Goal: Task Accomplishment & Management: Complete application form

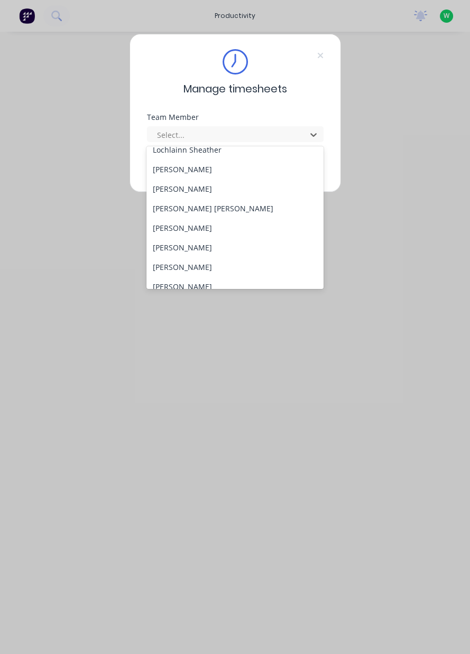
scroll to position [390, 0]
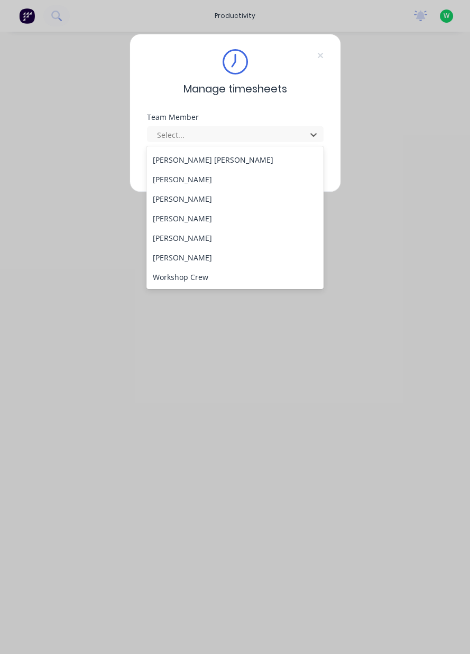
click at [160, 242] on div "[PERSON_NAME]" at bounding box center [234, 238] width 177 height 20
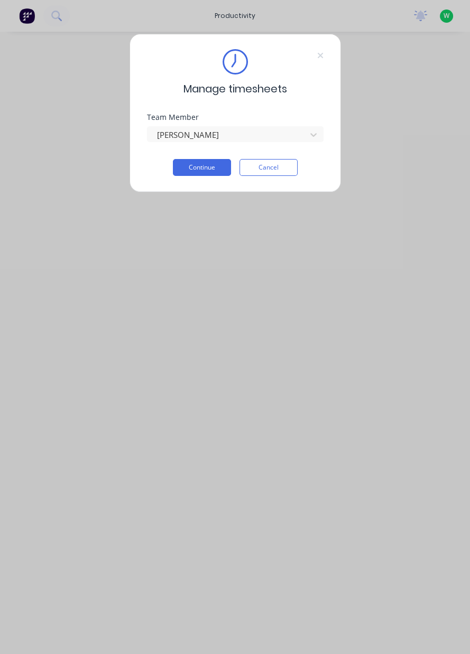
click at [190, 170] on button "Continue" at bounding box center [202, 167] width 58 height 17
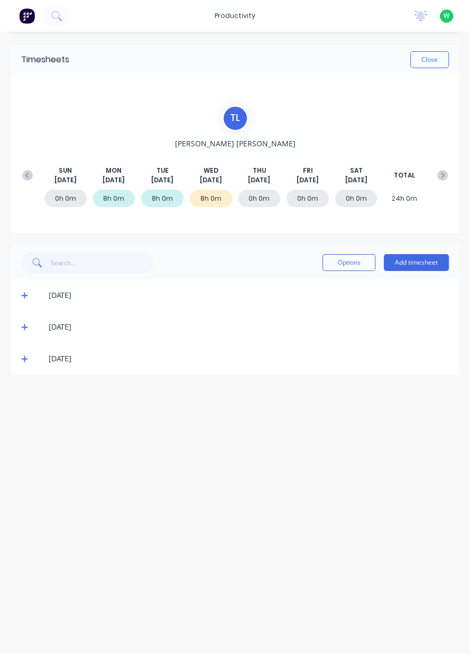
click at [420, 259] on button "Add timesheet" at bounding box center [416, 262] width 65 height 17
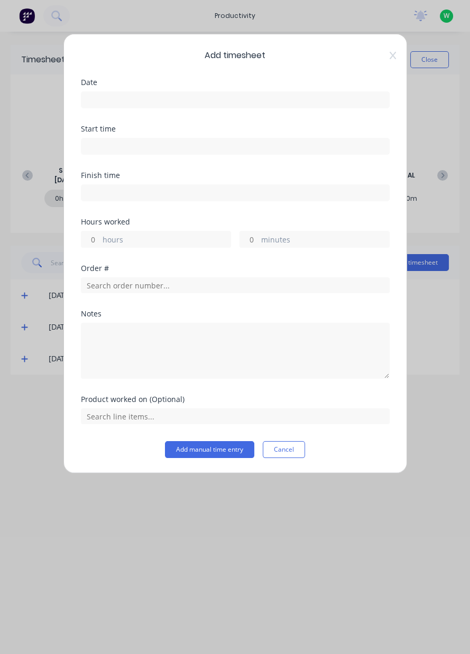
click at [319, 103] on input at bounding box center [235, 100] width 308 height 16
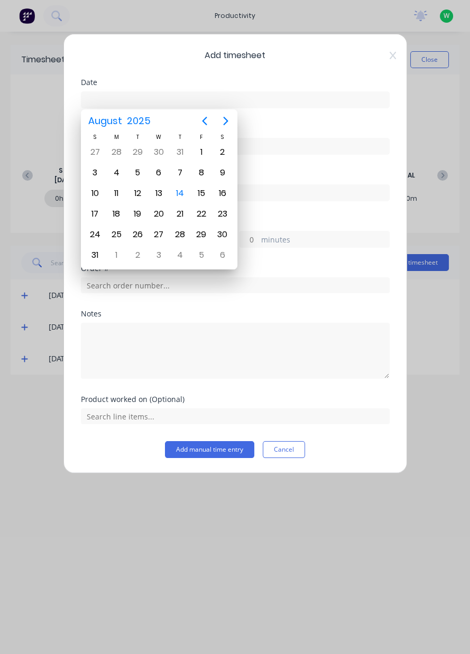
click at [179, 194] on div "14" at bounding box center [180, 194] width 16 height 16
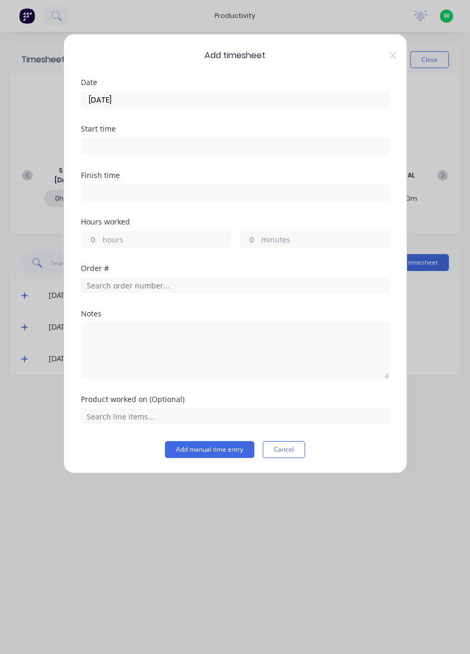
type input "[DATE]"
click at [96, 240] on input "hours" at bounding box center [90, 239] width 18 height 16
type input "1"
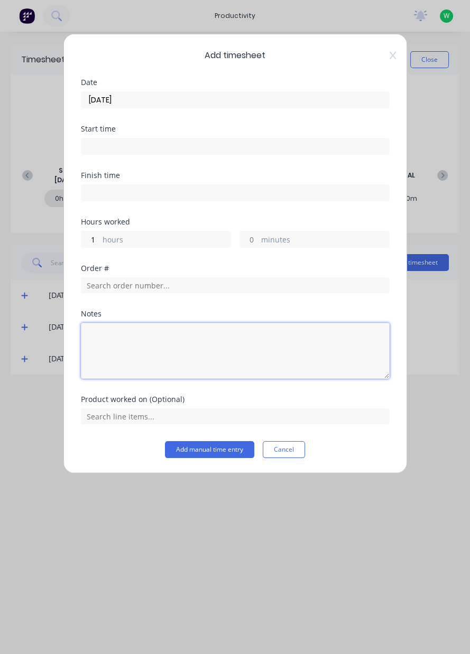
click at [308, 376] on textarea at bounding box center [235, 351] width 309 height 56
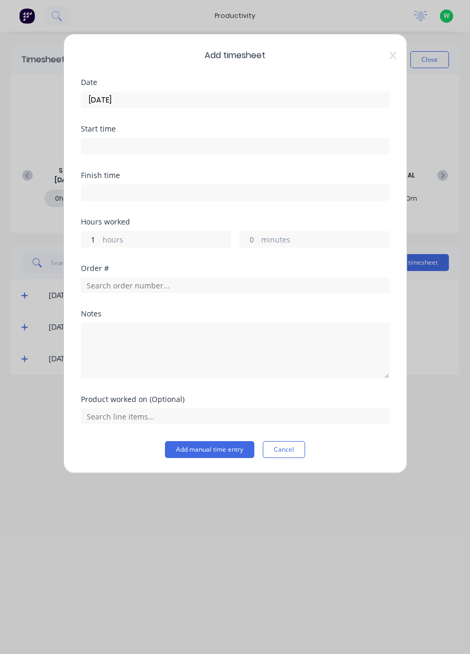
click at [115, 241] on label "hours" at bounding box center [167, 240] width 128 height 13
click at [100, 241] on input "1" at bounding box center [90, 239] width 18 height 16
type input "0.5"
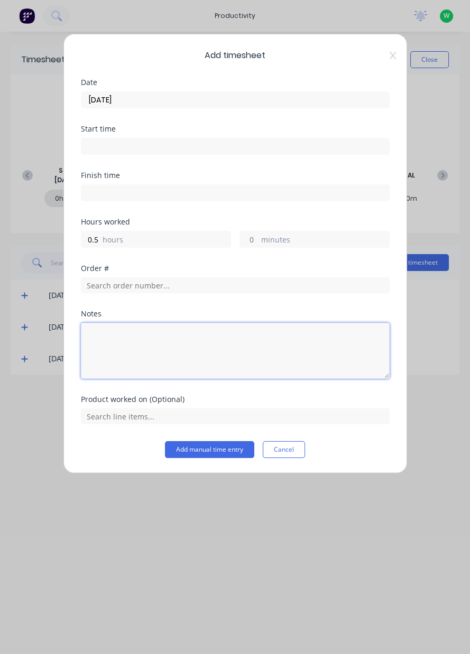
click at [109, 374] on textarea at bounding box center [235, 351] width 309 height 56
type textarea "Sweeping"
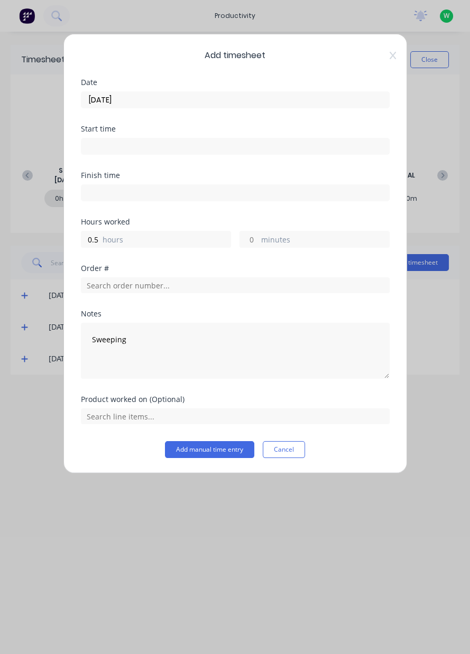
click at [428, 388] on div "Add timesheet Date [DATE] Start time Finish time Hours worked 0.5 hours minutes…" at bounding box center [235, 327] width 470 height 654
click at [228, 451] on button "Add manual time entry" at bounding box center [209, 449] width 89 height 17
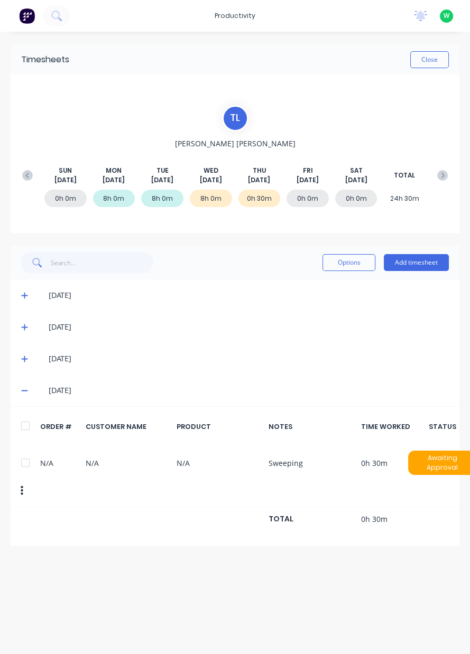
click at [35, 183] on div "[DATE] [DATE] [DATE] [DATE] [DATE] [DATE] [DATE] TOTAL" at bounding box center [235, 175] width 436 height 19
click at [31, 177] on icon at bounding box center [27, 175] width 11 height 11
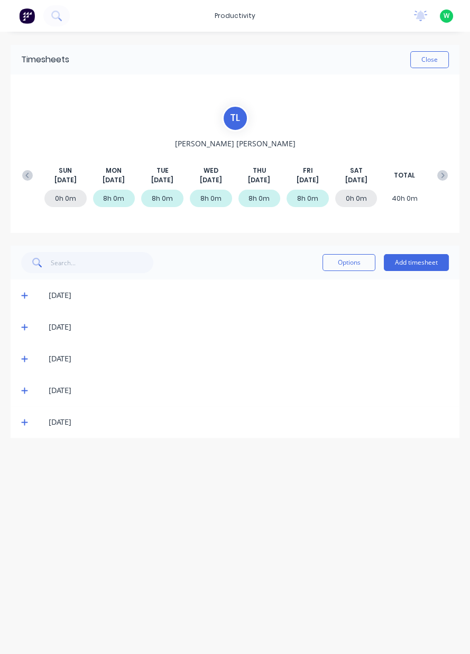
click at [27, 307] on div "[DATE]" at bounding box center [235, 296] width 449 height 32
click at [25, 299] on span at bounding box center [26, 295] width 11 height 11
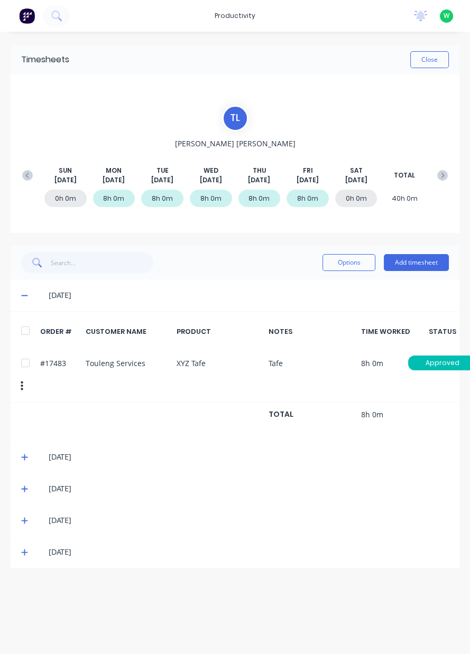
click at [26, 459] on icon at bounding box center [24, 456] width 7 height 7
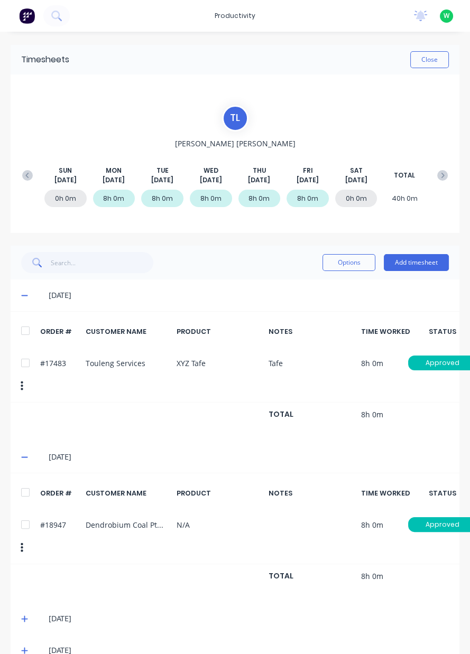
click at [18, 190] on div at bounding box center [27, 201] width 21 height 22
click at [30, 180] on icon at bounding box center [27, 175] width 11 height 11
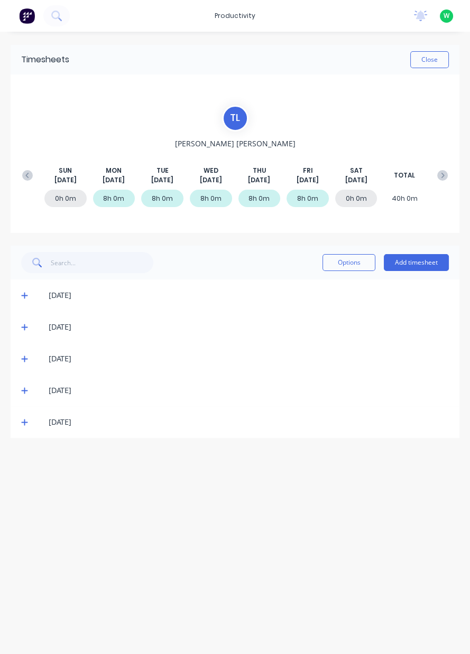
click at [26, 300] on span at bounding box center [26, 295] width 11 height 11
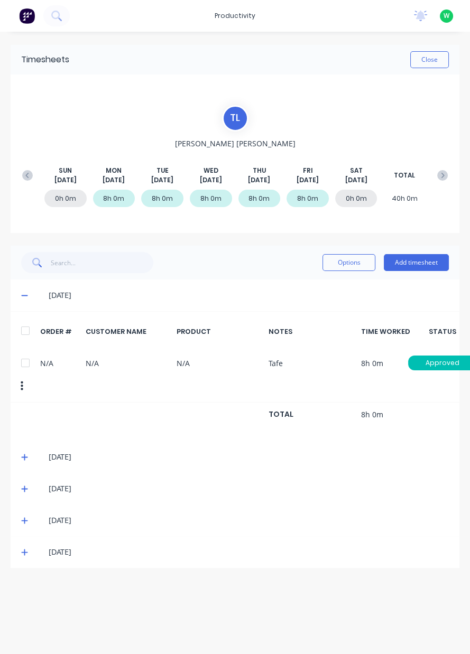
click at [25, 456] on icon at bounding box center [24, 458] width 6 height 6
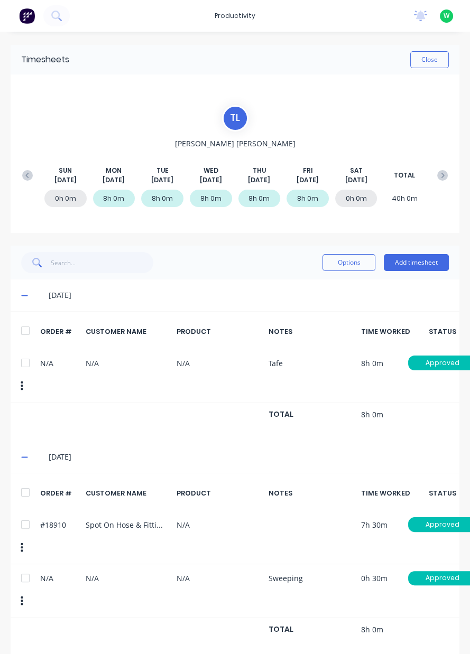
click at [441, 171] on icon at bounding box center [442, 175] width 11 height 11
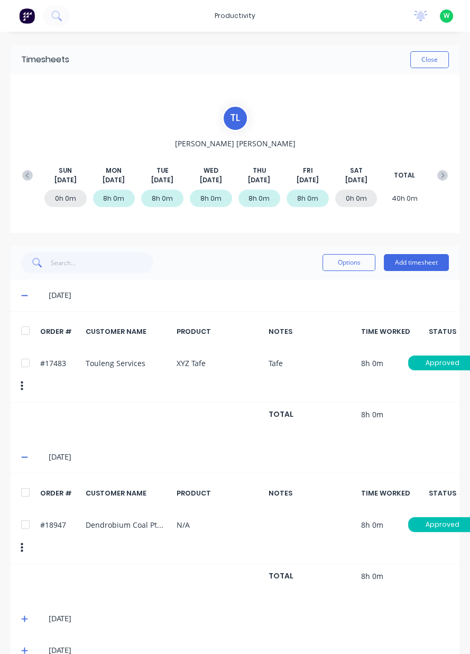
click at [439, 182] on button at bounding box center [442, 175] width 21 height 19
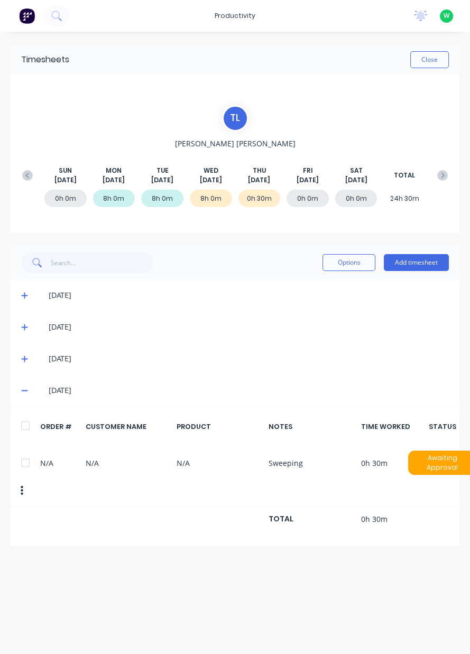
click at [429, 265] on button "Add timesheet" at bounding box center [416, 262] width 65 height 17
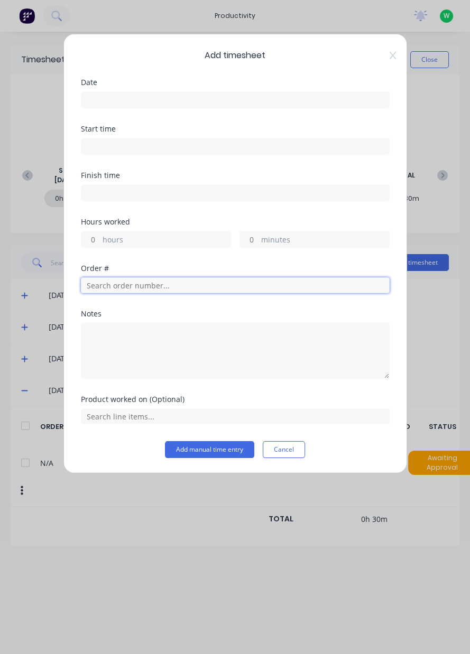
click at [243, 289] on input "text" at bounding box center [235, 285] width 309 height 16
type input "17943"
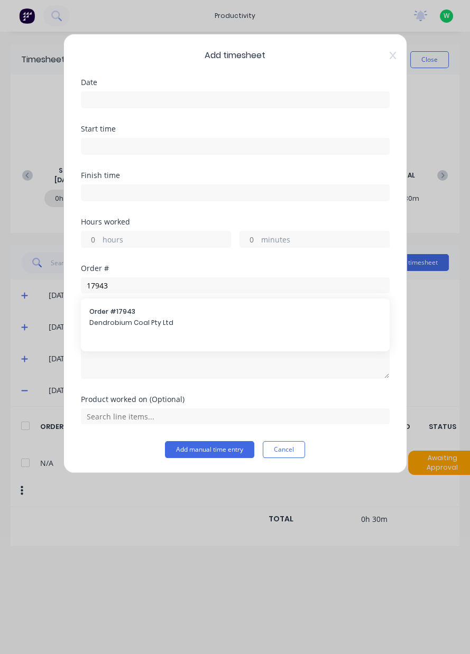
click at [286, 346] on div "Order # 17943 Dendrobium Coal Pty Ltd" at bounding box center [235, 325] width 309 height 53
click at [106, 326] on span "Dendrobium Coal Pty Ltd" at bounding box center [235, 323] width 292 height 10
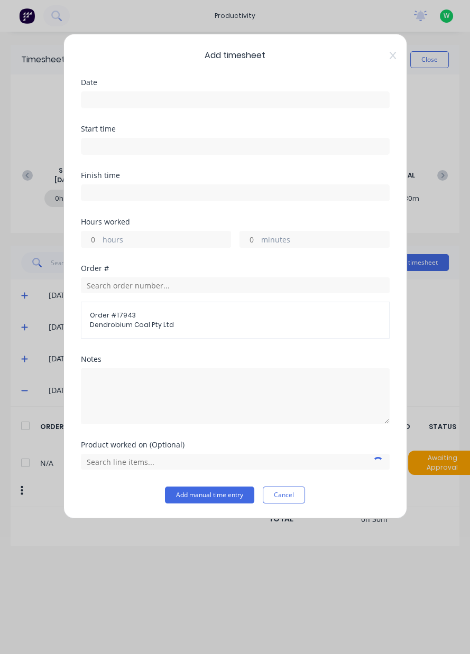
click at [107, 243] on label "hours" at bounding box center [167, 240] width 128 height 13
click at [100, 243] on input "hours" at bounding box center [90, 239] width 18 height 16
type input "7.5"
click at [89, 100] on input at bounding box center [235, 100] width 308 height 16
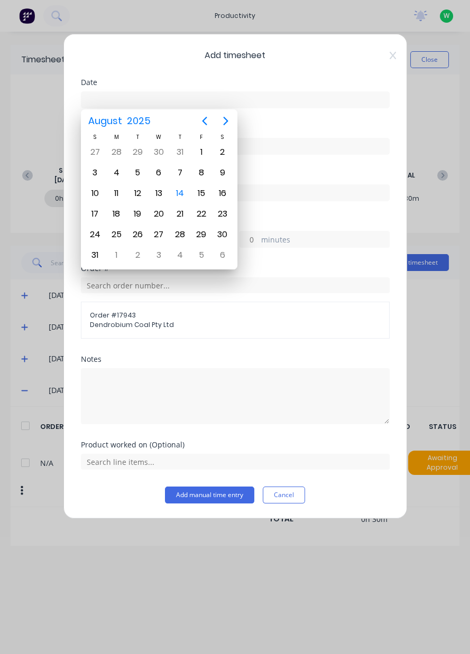
click at [174, 192] on div "14" at bounding box center [180, 194] width 16 height 16
type input "[DATE]"
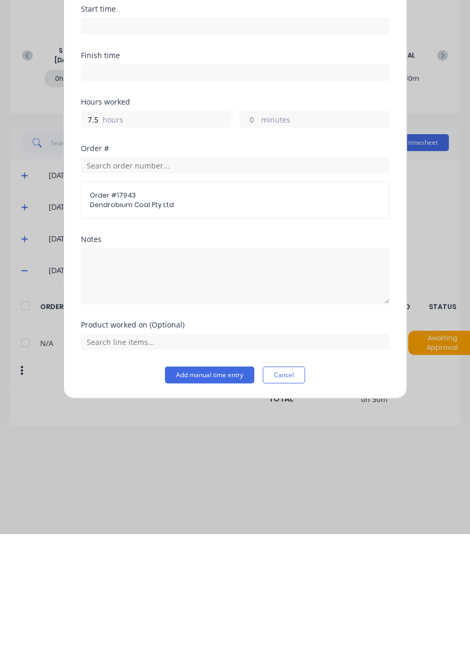
click at [178, 495] on button "Add manual time entry" at bounding box center [209, 495] width 89 height 17
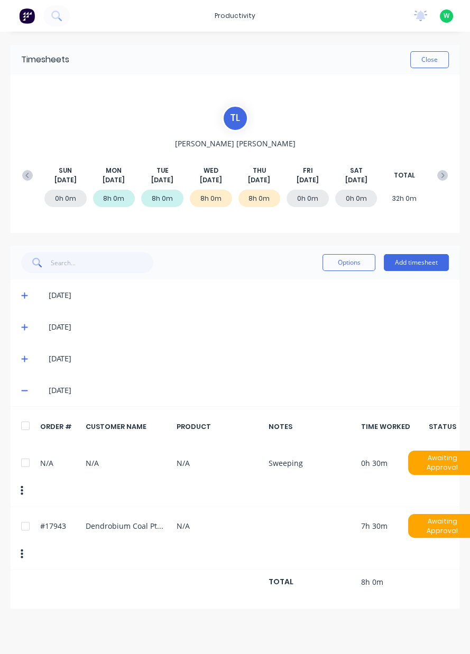
click at [426, 265] on button "Add timesheet" at bounding box center [416, 262] width 65 height 17
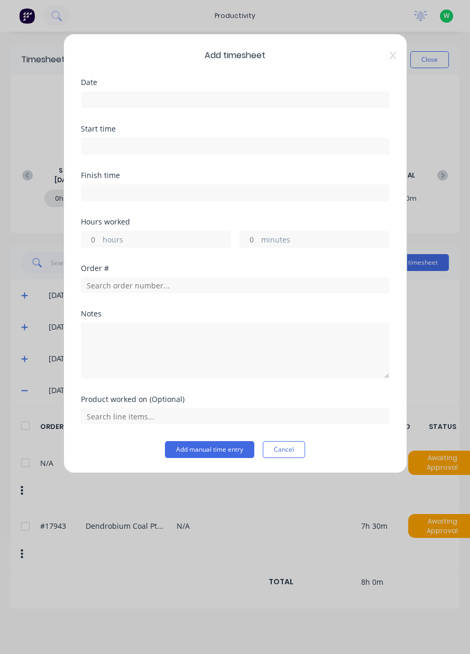
click at [294, 101] on input at bounding box center [235, 100] width 308 height 16
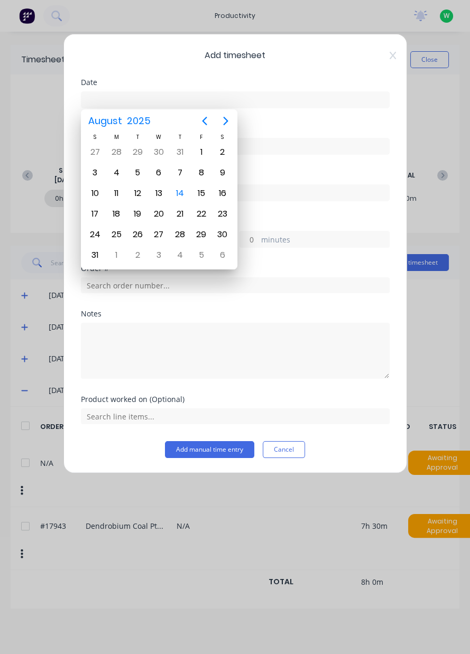
click at [184, 193] on div "14" at bounding box center [180, 194] width 16 height 16
type input "[DATE]"
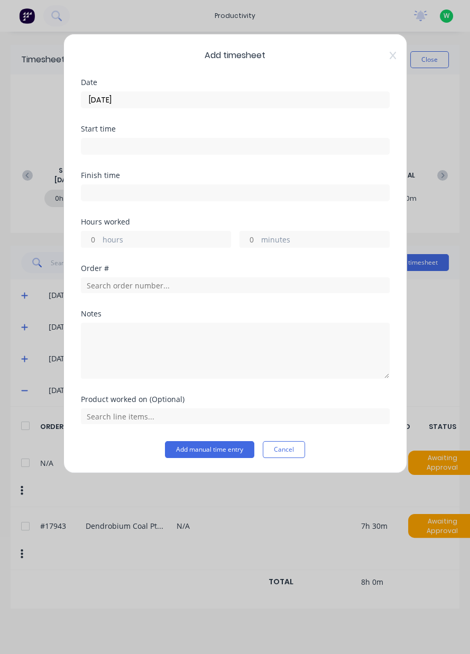
click at [191, 244] on label "hours" at bounding box center [167, 240] width 128 height 13
click at [100, 244] on input "hours" at bounding box center [90, 239] width 18 height 16
type input "8"
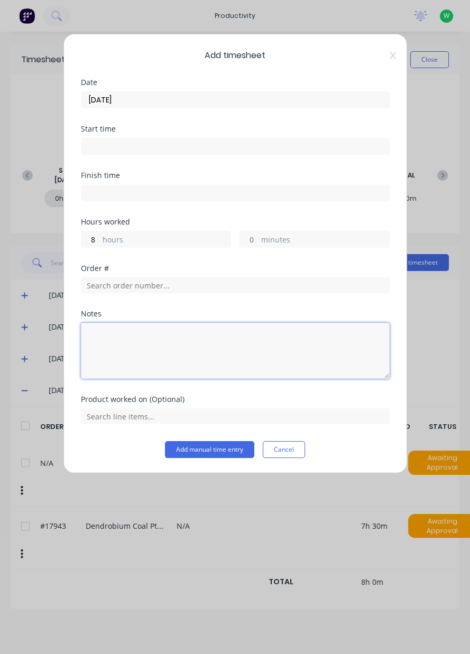
click at [250, 343] on textarea at bounding box center [235, 351] width 309 height 56
type textarea "Rdo"
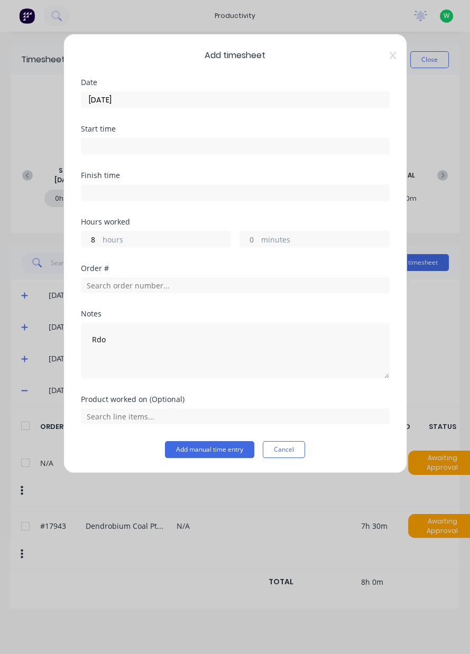
click at [430, 436] on div "Add timesheet Date [DATE] Start time Finish time Hours worked 8 hours minutes O…" at bounding box center [235, 327] width 470 height 654
click at [190, 466] on div "Add timesheet Date [DATE] Start time Finish time Hours worked 8 hours minutes O…" at bounding box center [235, 254] width 344 height 440
click at [191, 447] on button "Add manual time entry" at bounding box center [209, 449] width 89 height 17
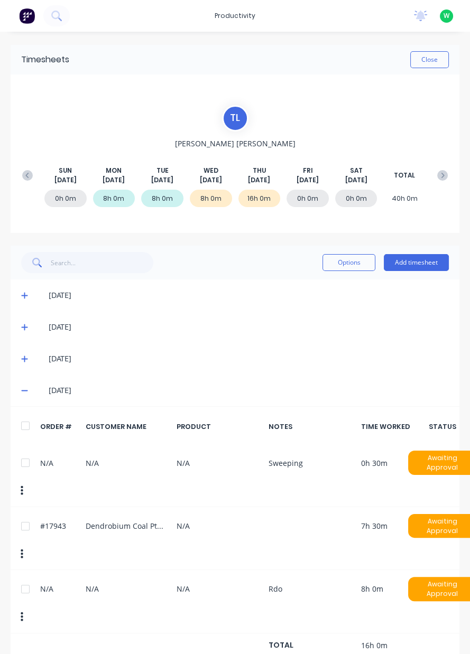
click at [24, 608] on button "button" at bounding box center [22, 617] width 25 height 19
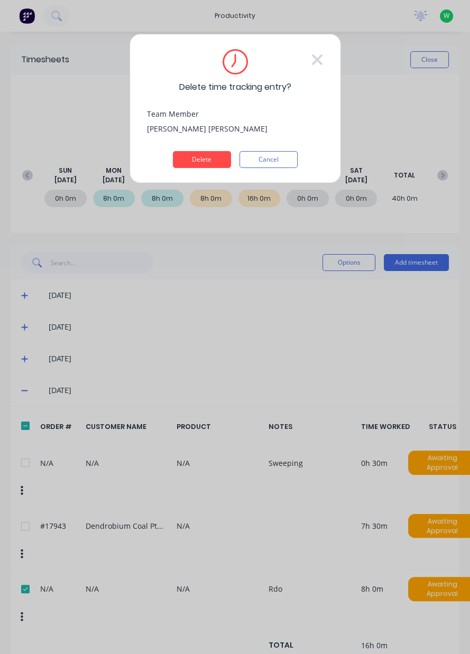
click at [207, 159] on button "Delete" at bounding box center [202, 159] width 58 height 17
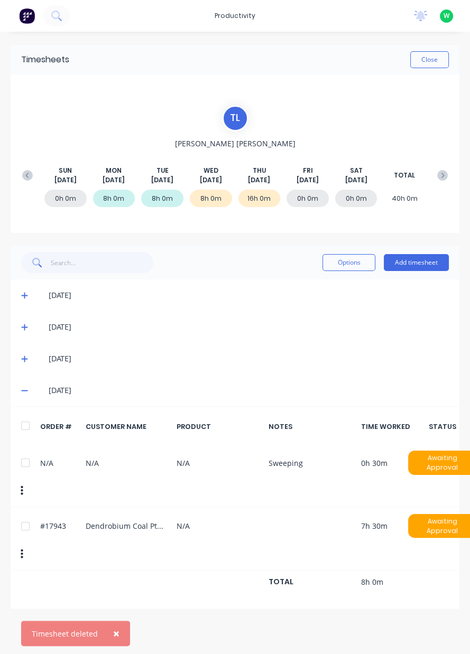
click at [411, 265] on button "Add timesheet" at bounding box center [416, 262] width 65 height 17
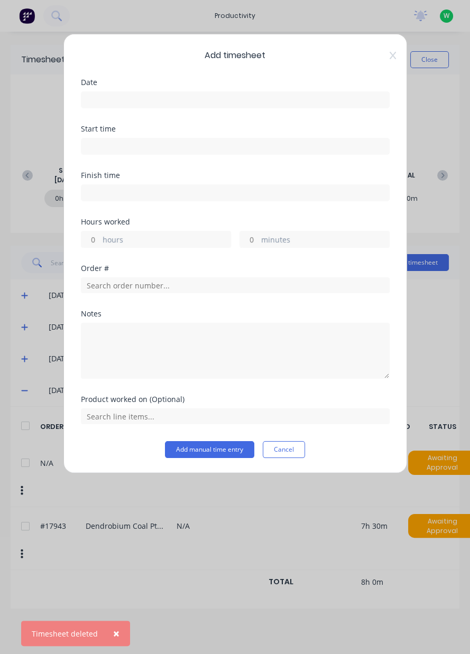
click at [267, 103] on input at bounding box center [235, 100] width 308 height 16
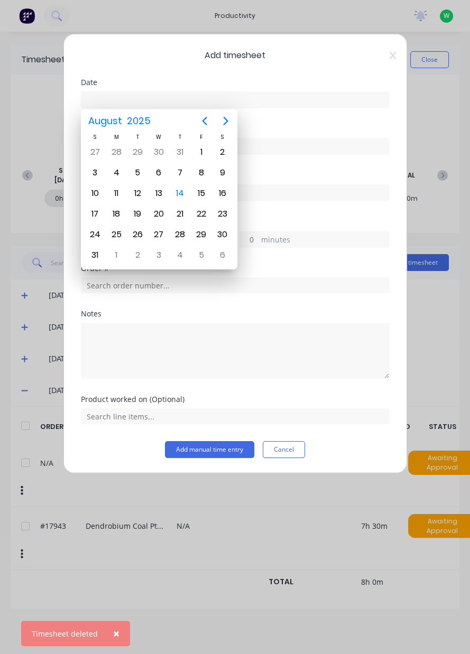
click at [181, 191] on div "14" at bounding box center [180, 194] width 16 height 16
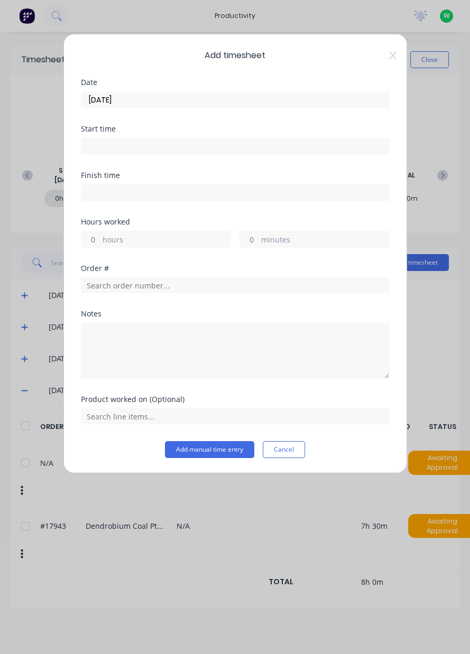
click at [217, 115] on div "Date [DATE]" at bounding box center [235, 102] width 309 height 47
click at [249, 103] on input "[DATE]" at bounding box center [235, 100] width 308 height 16
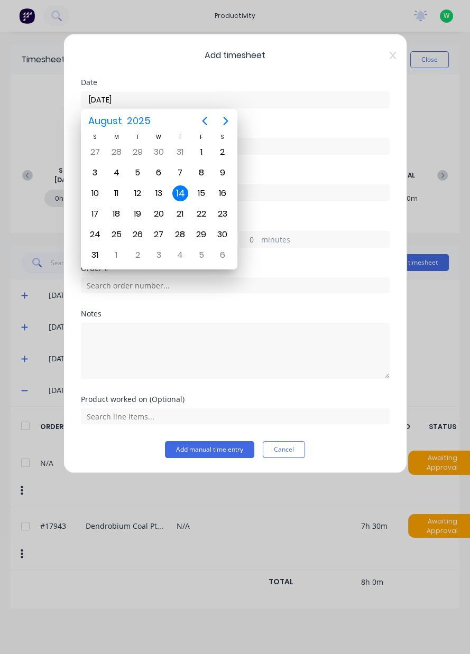
click at [200, 194] on div "15" at bounding box center [201, 194] width 16 height 16
type input "[DATE]"
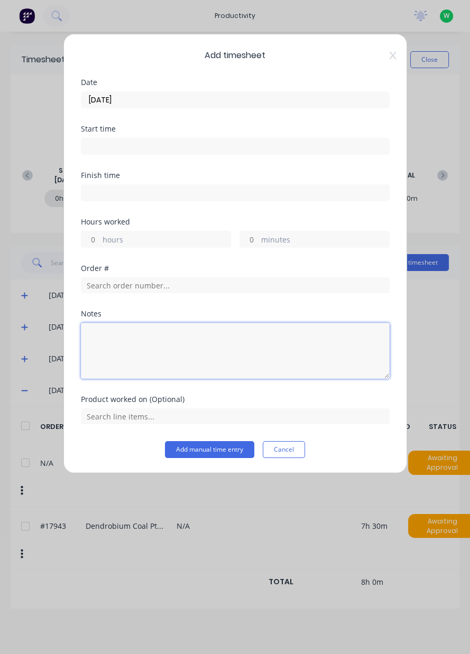
click at [194, 350] on textarea at bounding box center [235, 351] width 309 height 56
type textarea "Rdo"
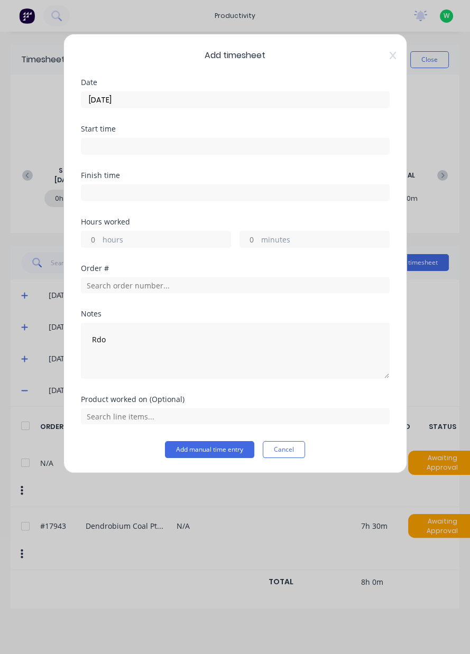
click at [94, 239] on input "hours" at bounding box center [90, 239] width 18 height 16
type input "8"
click at [219, 455] on button "Add manual time entry" at bounding box center [209, 449] width 89 height 17
